Goal: Information Seeking & Learning: Learn about a topic

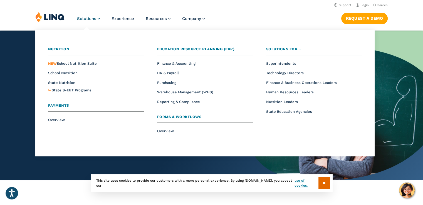
click at [99, 18] on link "Solutions" at bounding box center [88, 18] width 23 height 5
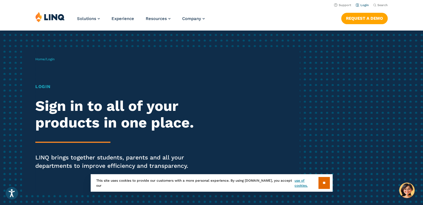
click at [362, 4] on link "Login" at bounding box center [361, 5] width 13 height 4
click at [365, 4] on link "Login" at bounding box center [361, 5] width 13 height 4
click at [324, 181] on input "**" at bounding box center [323, 183] width 11 height 12
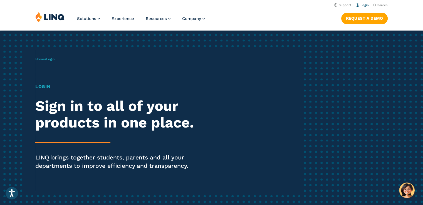
click at [365, 4] on link "Login" at bounding box center [361, 5] width 13 height 4
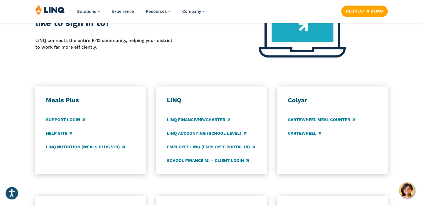
scroll to position [250, 0]
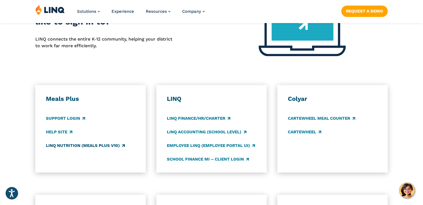
click at [72, 146] on link "LINQ Nutrition (Meals Plus v10)" at bounding box center [85, 146] width 79 height 6
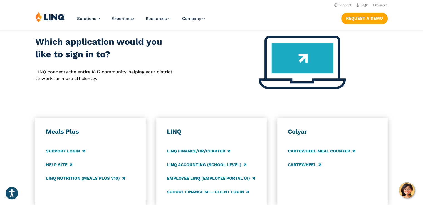
scroll to position [167, 0]
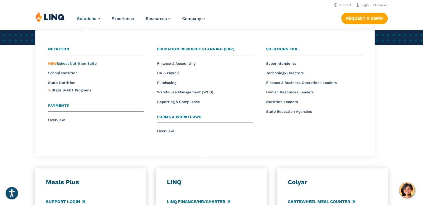
click at [85, 64] on span "NEW School Nutrition Suite" at bounding box center [72, 63] width 49 height 4
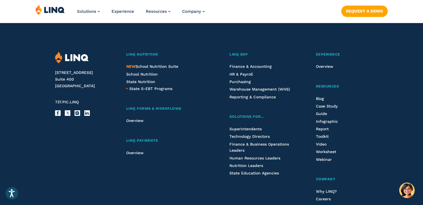
scroll to position [639, 0]
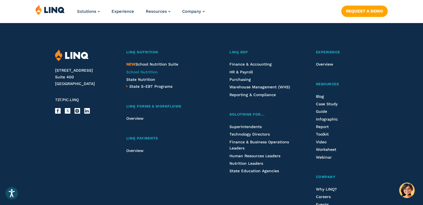
click at [141, 73] on span "School Nutrition" at bounding box center [141, 72] width 31 height 4
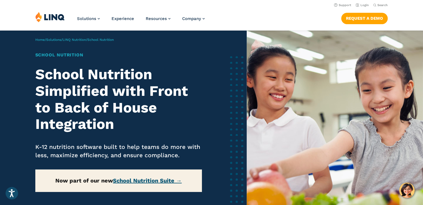
click at [156, 180] on link "School Nutrition Suite →" at bounding box center [147, 180] width 69 height 7
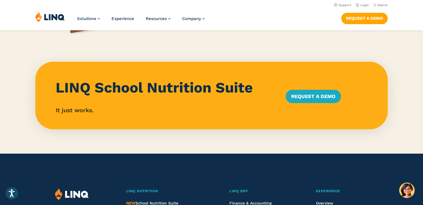
scroll to position [361, 0]
